Goal: Transaction & Acquisition: Purchase product/service

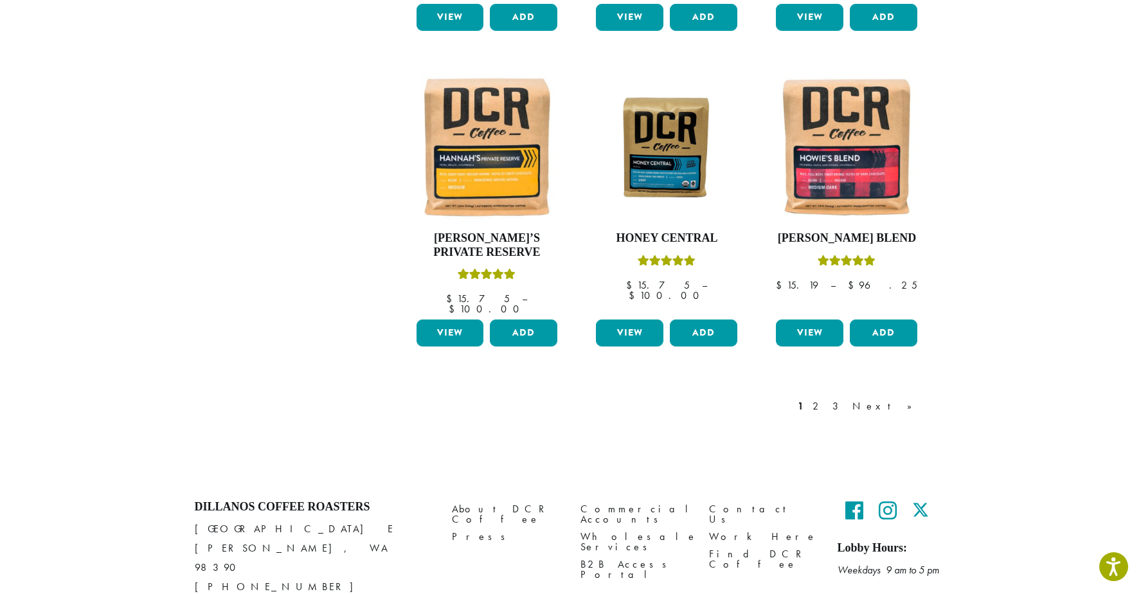
scroll to position [1066, 0]
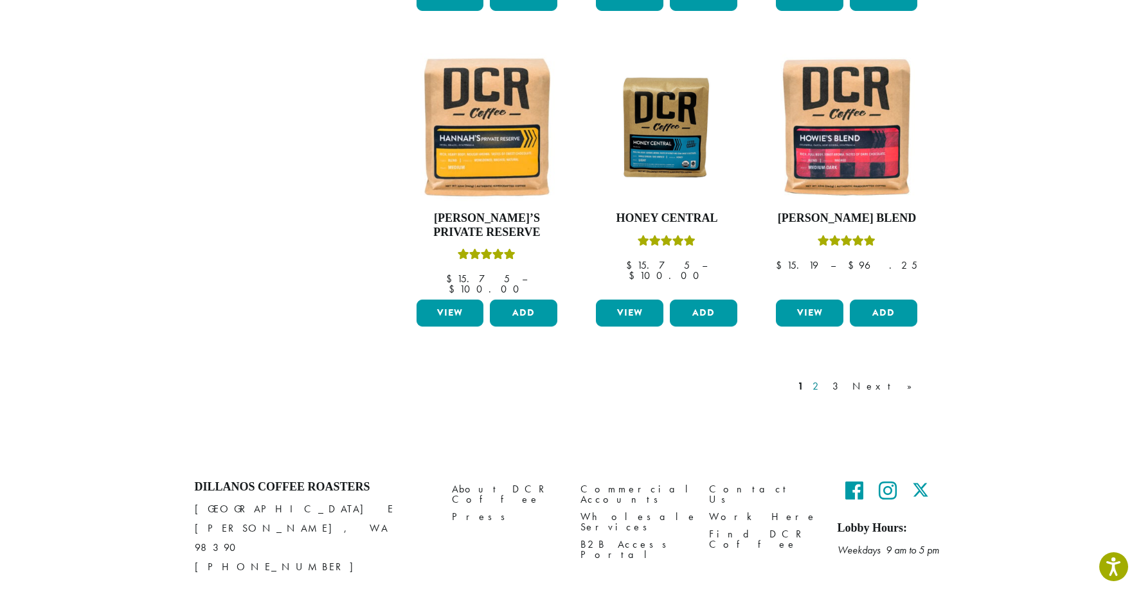
click at [826, 379] on link "2" at bounding box center [818, 386] width 16 height 15
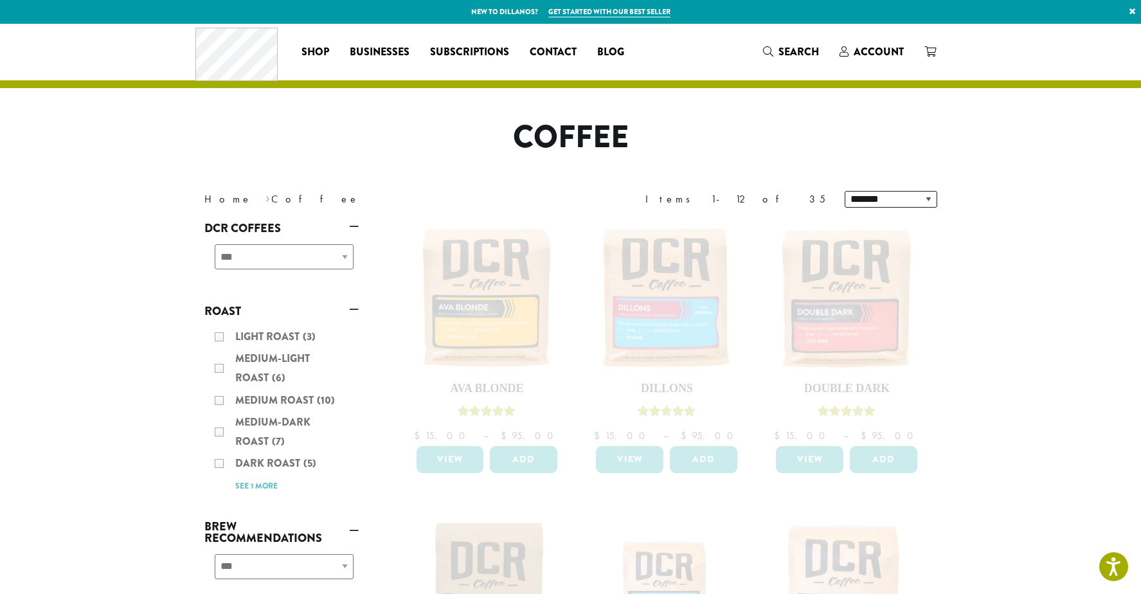
click at [635, 10] on link "Get started with our best seller" at bounding box center [609, 11] width 122 height 11
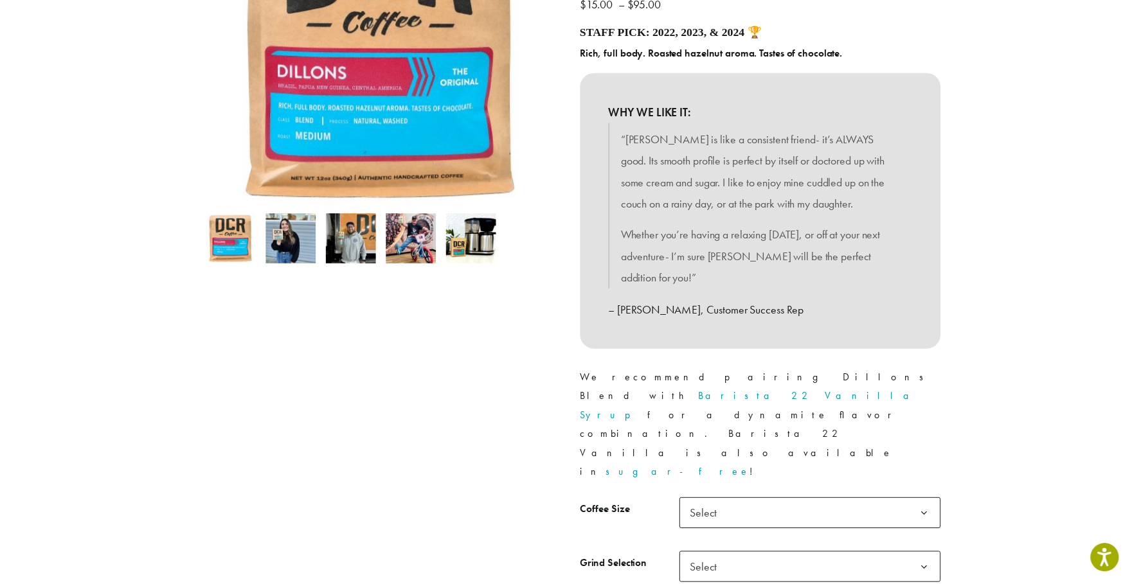
scroll to position [257, 0]
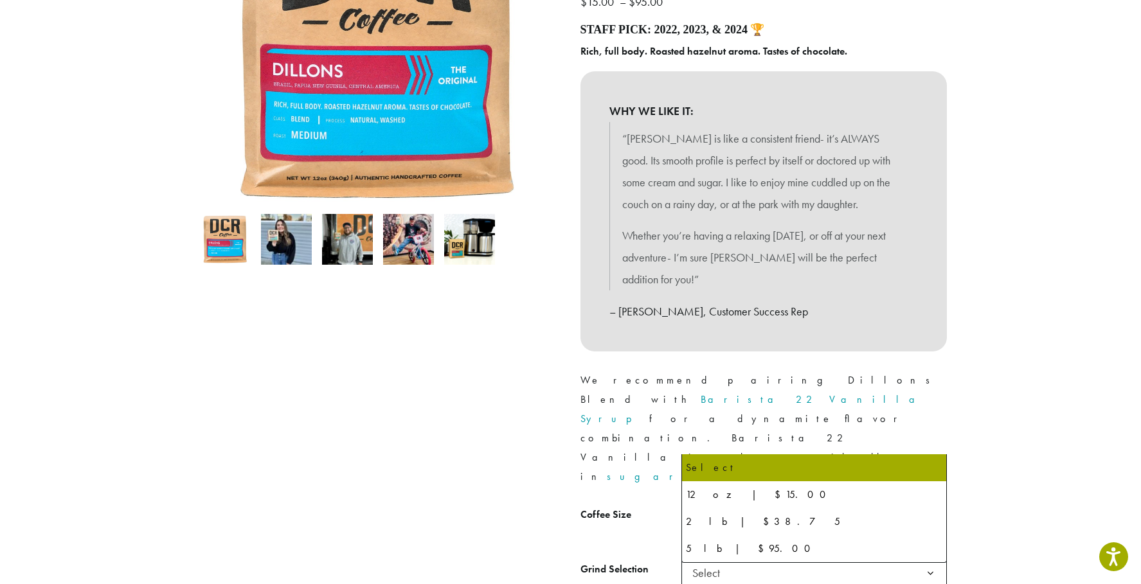
click at [929, 503] on b at bounding box center [930, 518] width 31 height 31
